Goal: Task Accomplishment & Management: Manage account settings

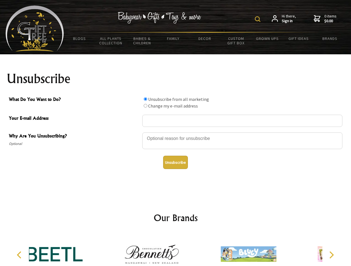
click at [258, 19] on img at bounding box center [258, 19] width 6 height 6
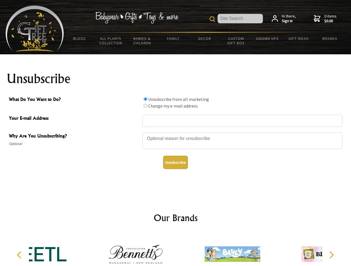
click at [175, 132] on div at bounding box center [242, 141] width 200 height 19
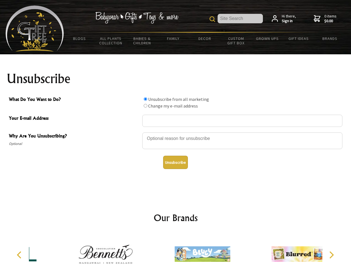
click at [145, 99] on input "What Do You Want to Do?" at bounding box center [146, 99] width 4 height 4
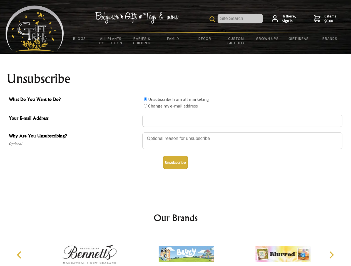
click at [145, 106] on input "What Do You Want to Do?" at bounding box center [146, 106] width 4 height 4
radio input "true"
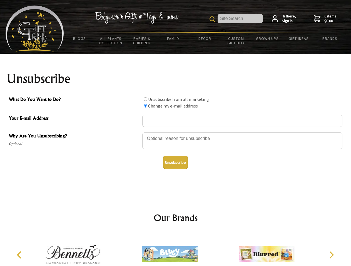
click at [175, 163] on button "Unsubscribe" at bounding box center [175, 162] width 25 height 13
click at [20, 255] on icon "Previous" at bounding box center [19, 255] width 7 height 7
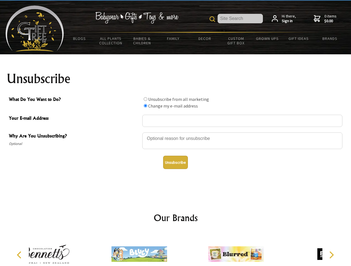
click at [331, 255] on icon "Next" at bounding box center [330, 255] width 7 height 7
